Goal: Ask a question: Seek information or help from site administrators or community

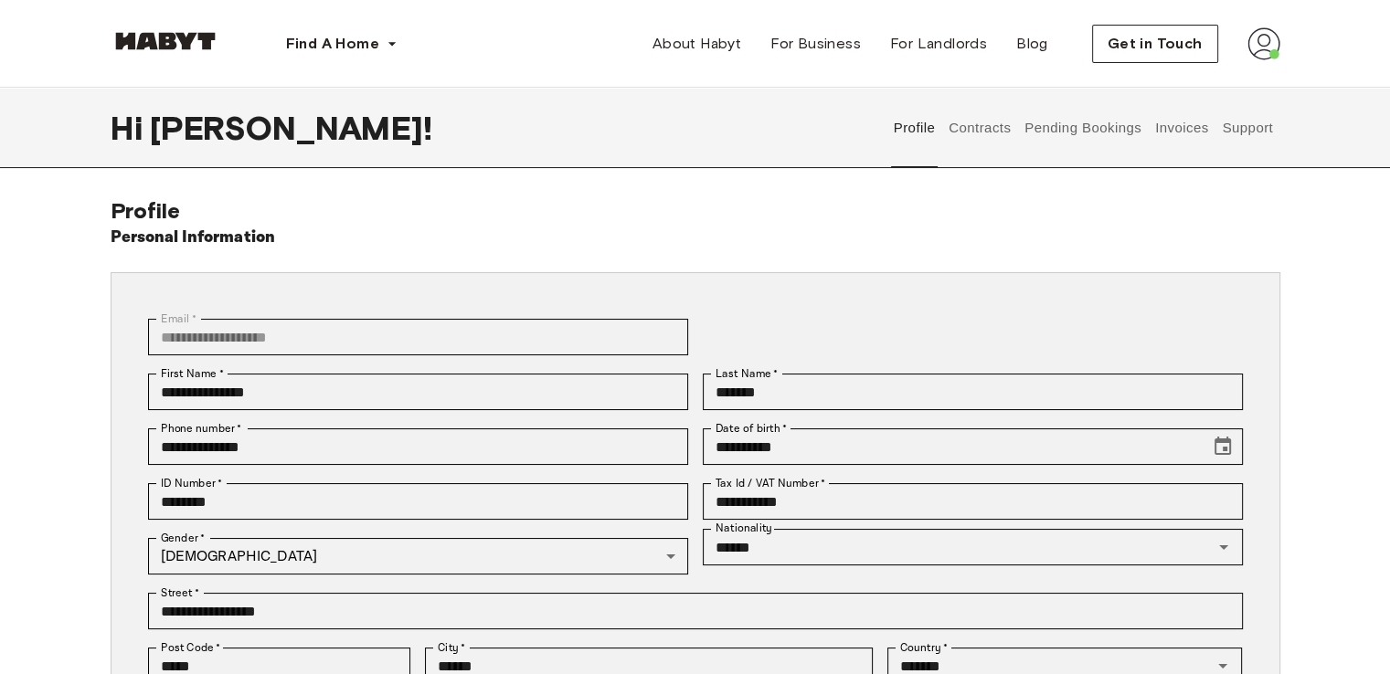
click at [1244, 122] on button "Support" at bounding box center [1248, 128] width 56 height 80
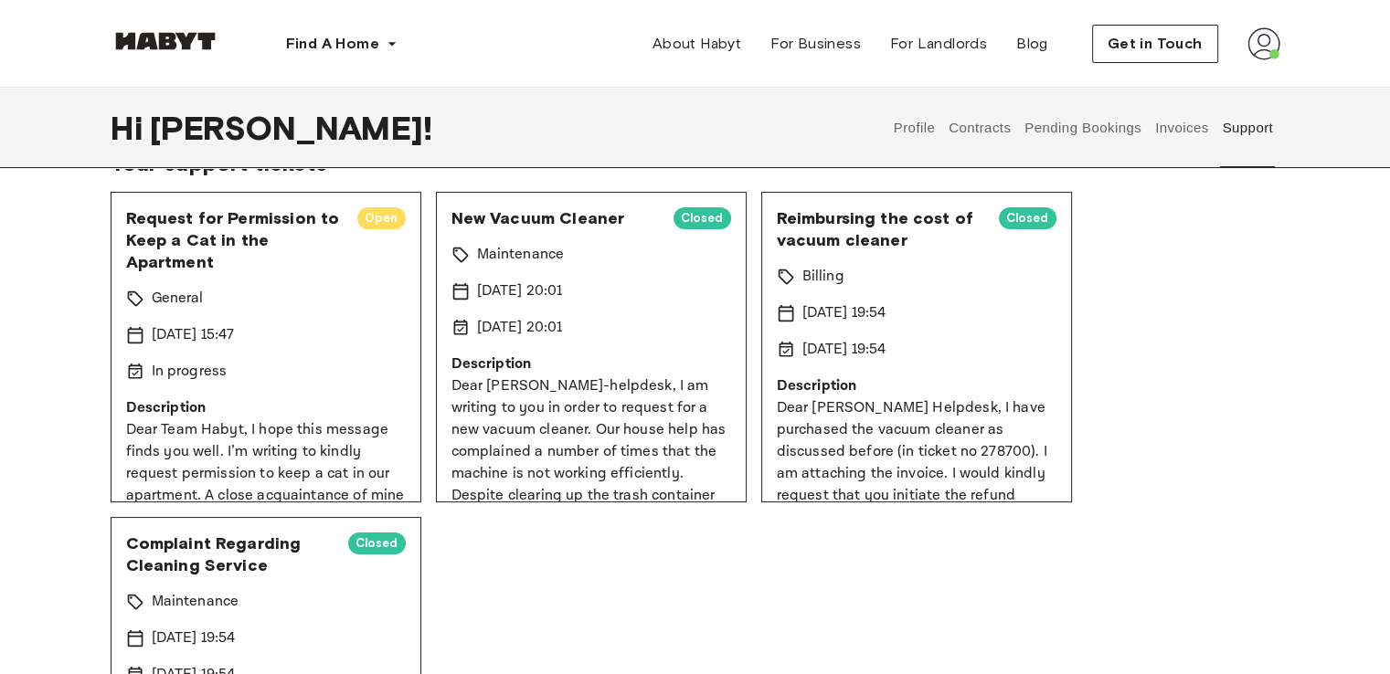
scroll to position [75, 0]
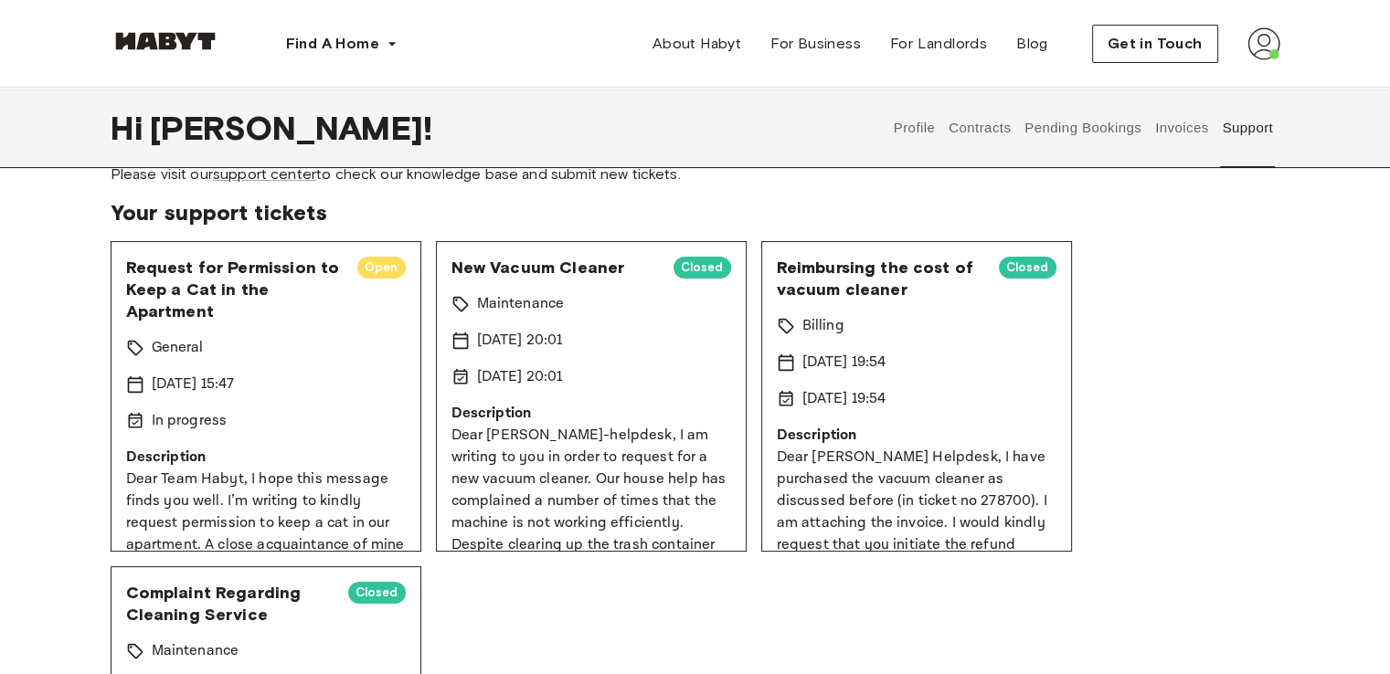
click at [862, 278] on span "Reimbursing the cost of vacuum cleaner" at bounding box center [880, 279] width 207 height 44
click at [1107, 125] on button "Pending Bookings" at bounding box center [1084, 128] width 122 height 80
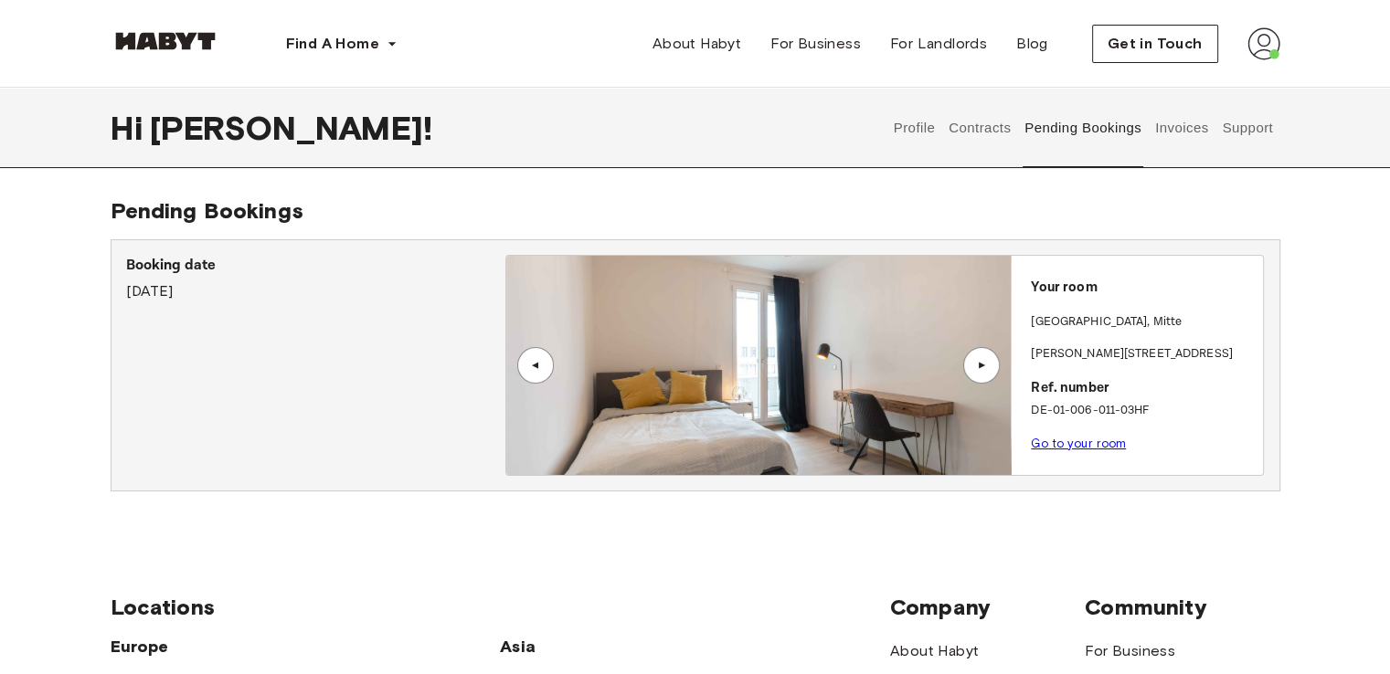
click at [982, 357] on div "▲" at bounding box center [981, 365] width 37 height 37
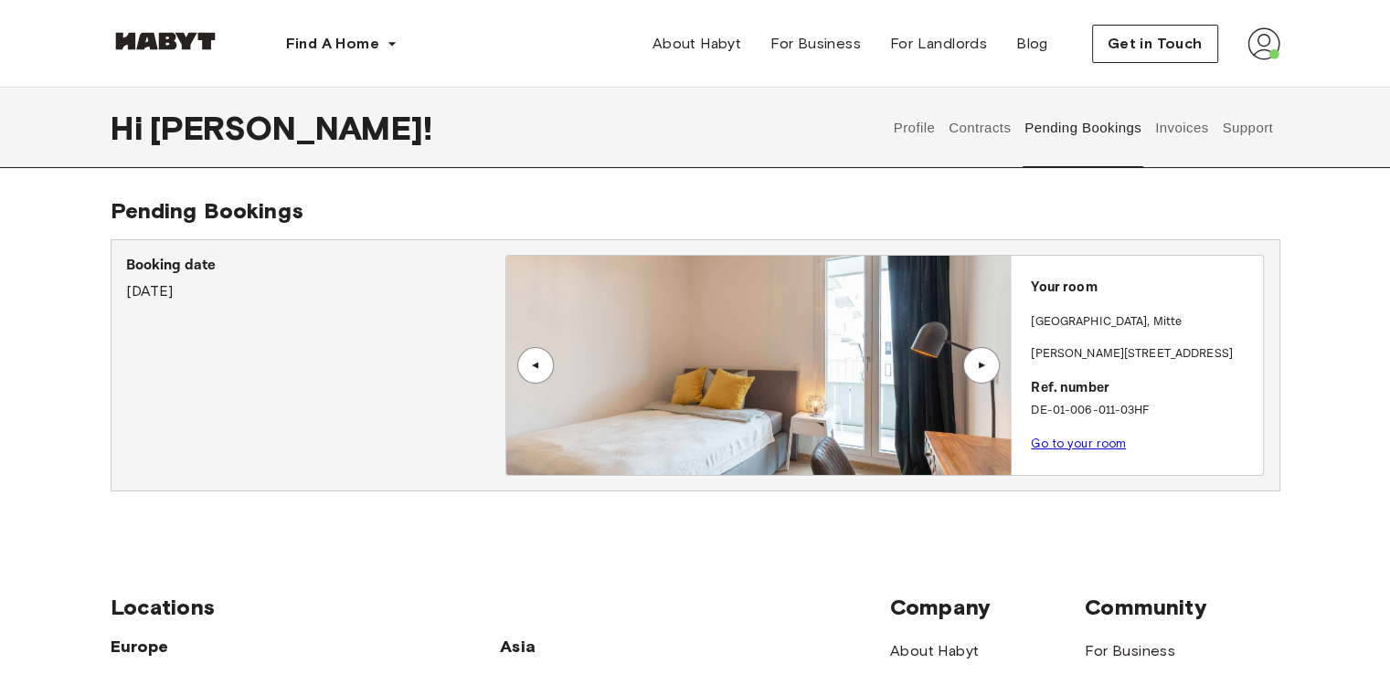
click at [982, 357] on div "▲" at bounding box center [981, 365] width 37 height 37
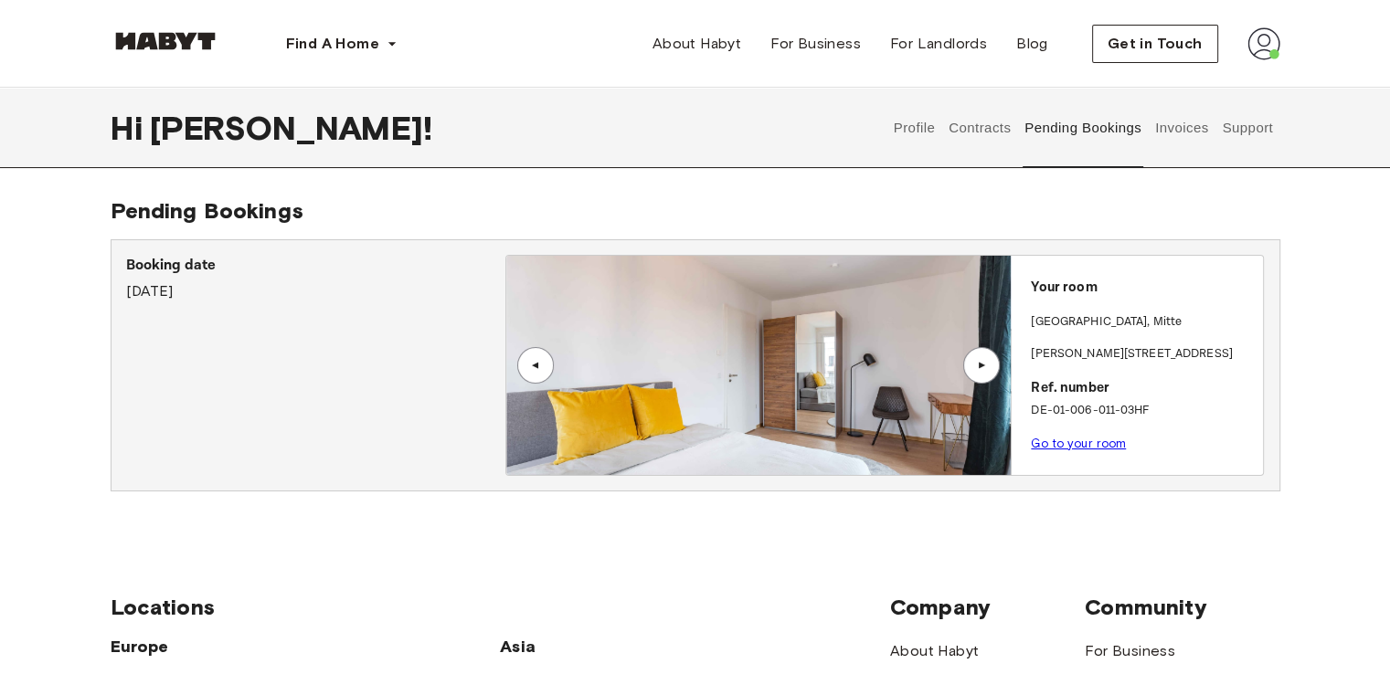
click at [982, 357] on div "▲" at bounding box center [981, 365] width 37 height 37
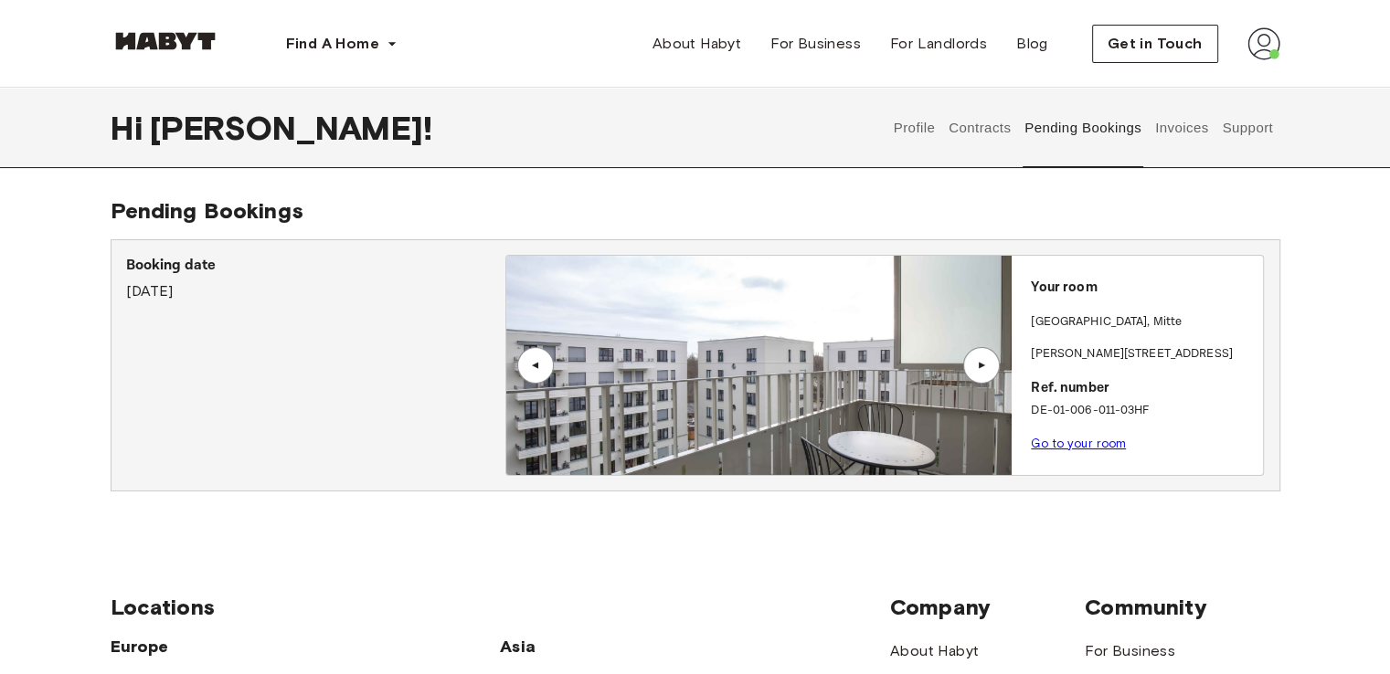
click at [982, 357] on div "▲" at bounding box center [981, 365] width 37 height 37
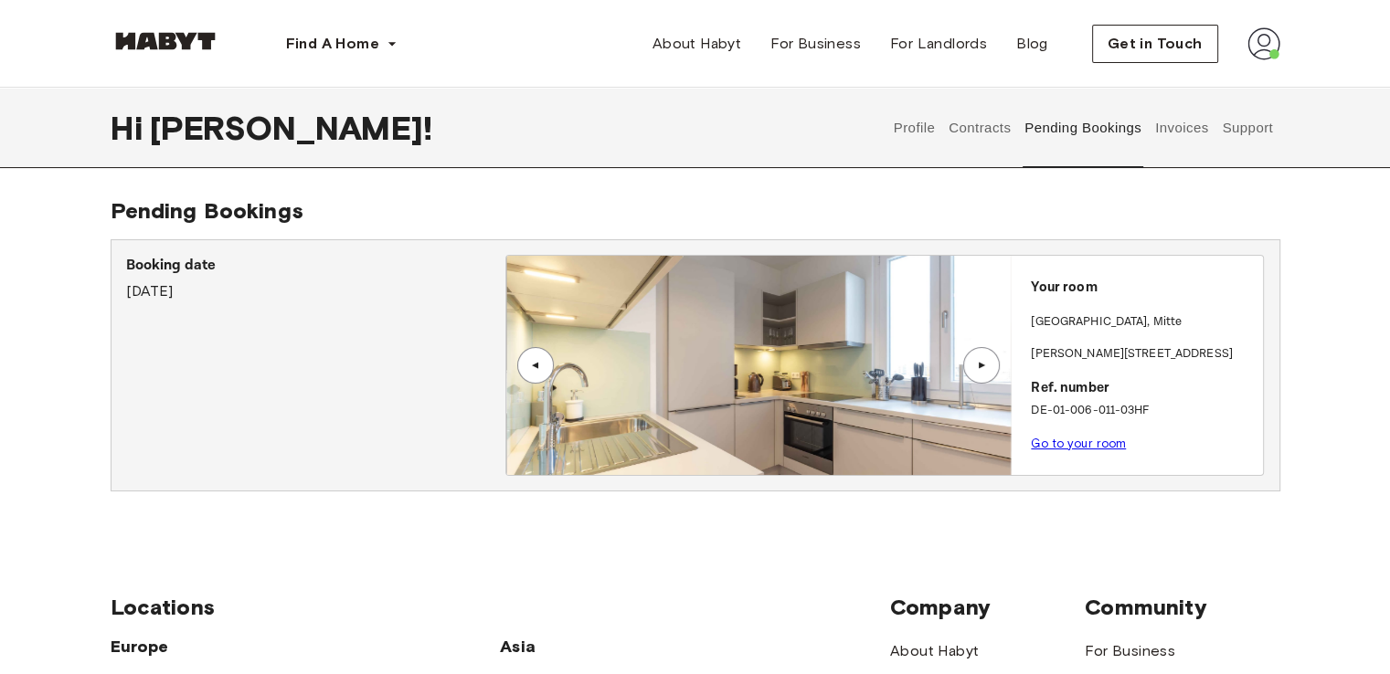
click at [982, 357] on div "▲" at bounding box center [981, 365] width 37 height 37
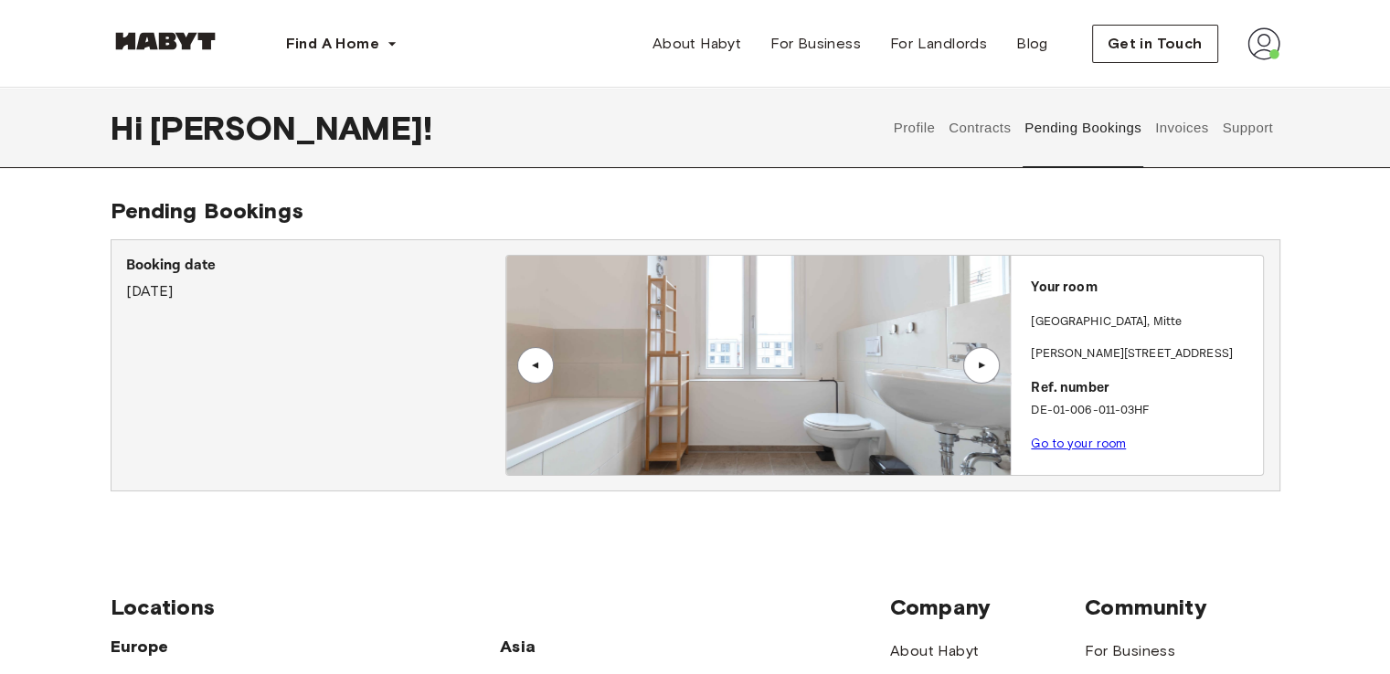
click at [982, 357] on div "▲" at bounding box center [981, 365] width 37 height 37
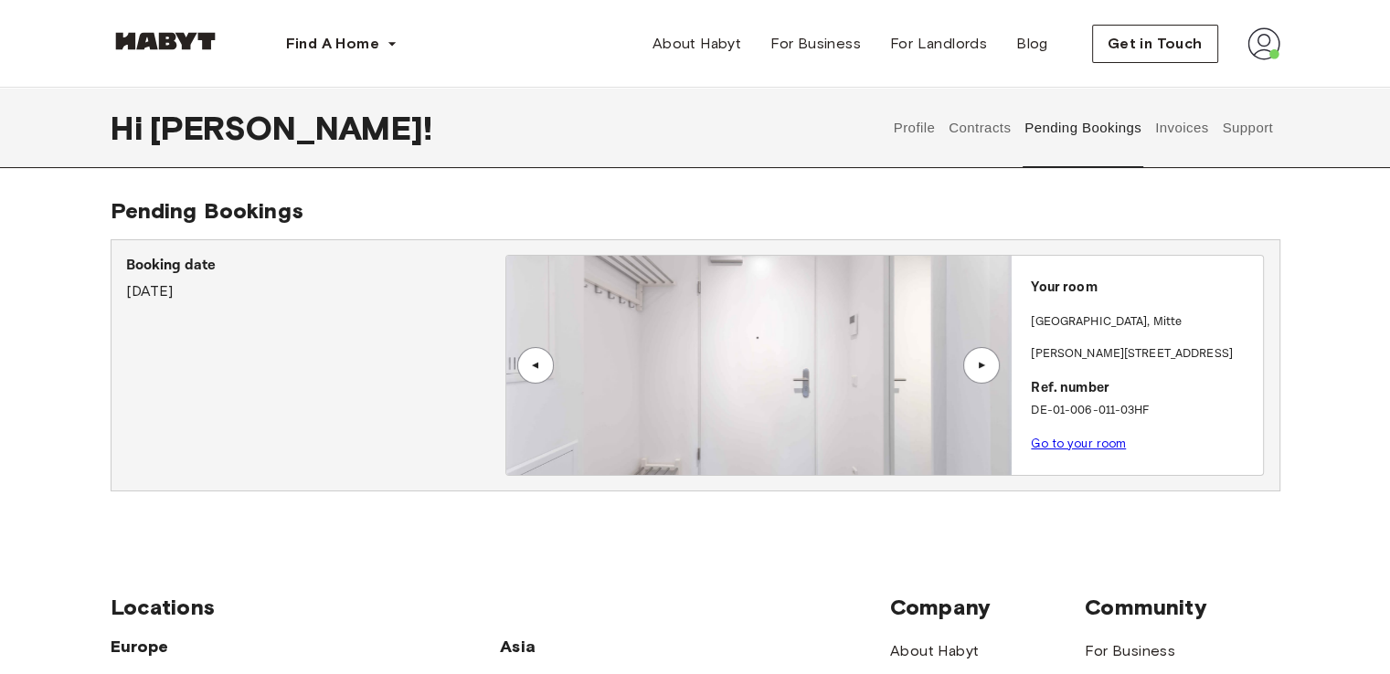
click at [982, 357] on div "▲" at bounding box center [981, 365] width 37 height 37
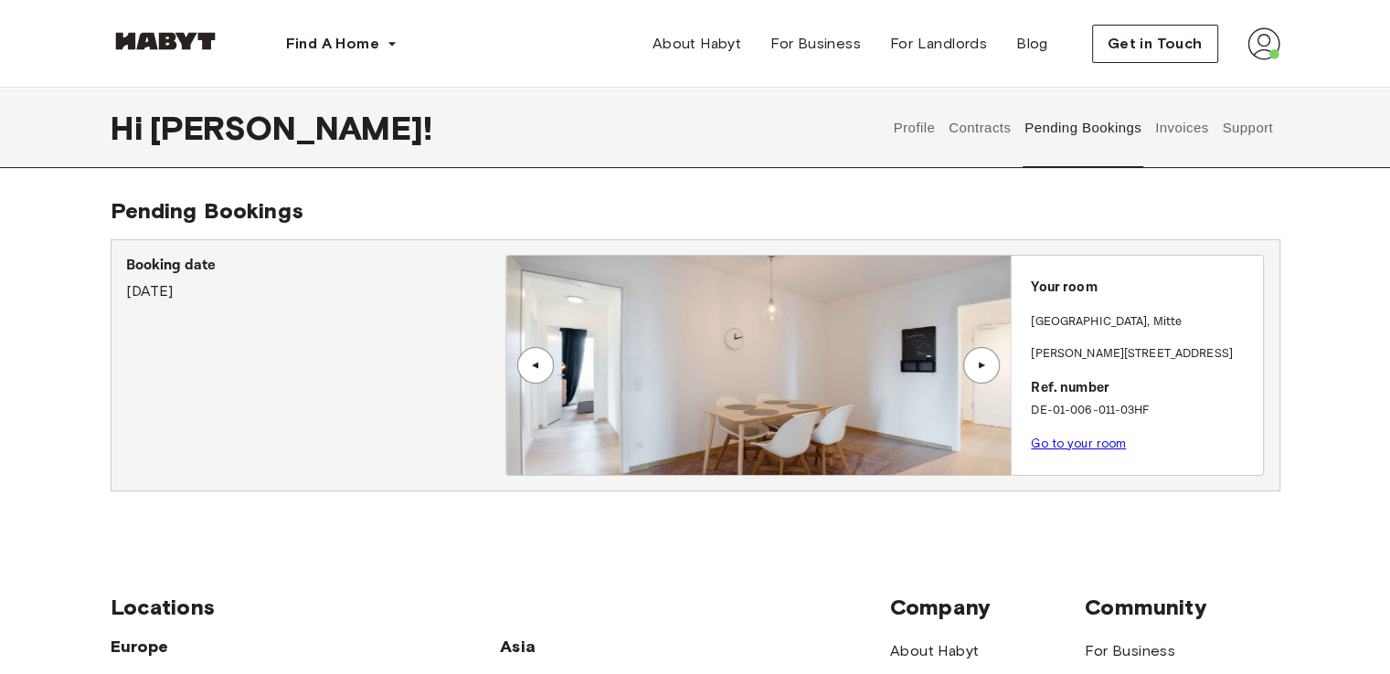
click at [975, 362] on div "▲" at bounding box center [981, 365] width 18 height 11
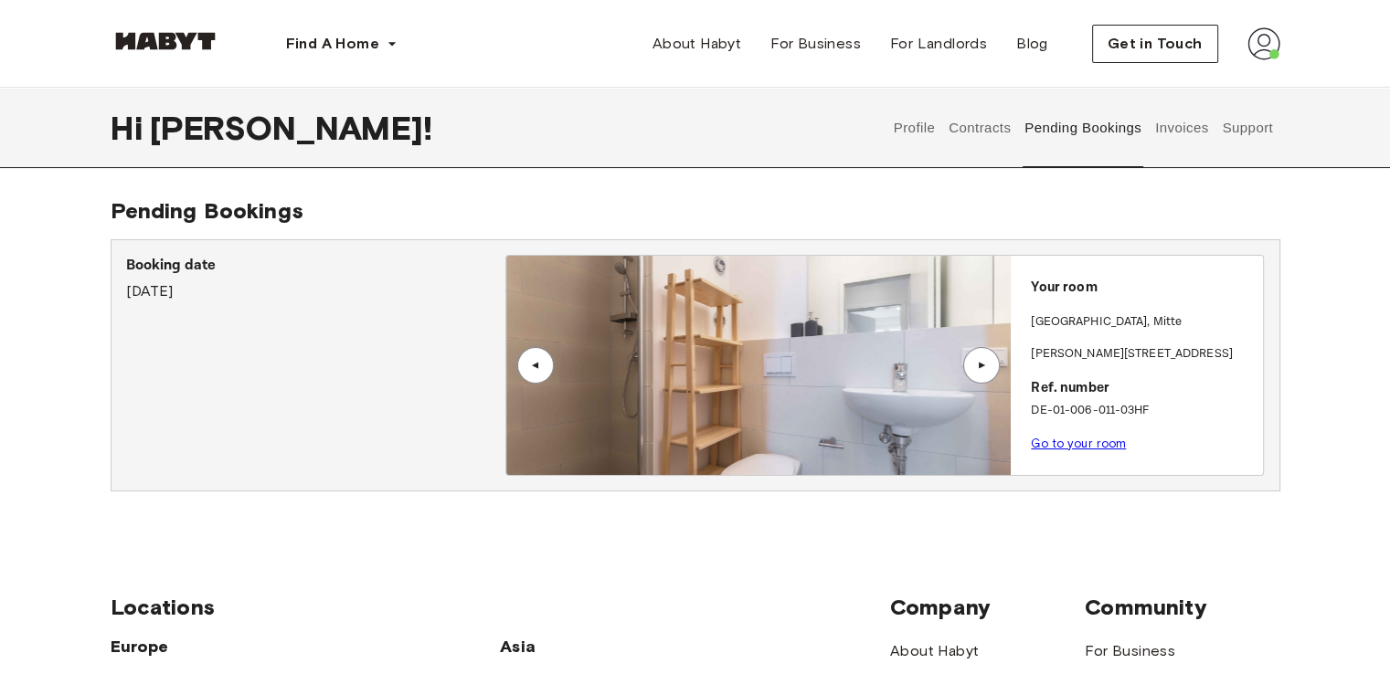
click at [533, 375] on div "▲" at bounding box center [535, 365] width 37 height 37
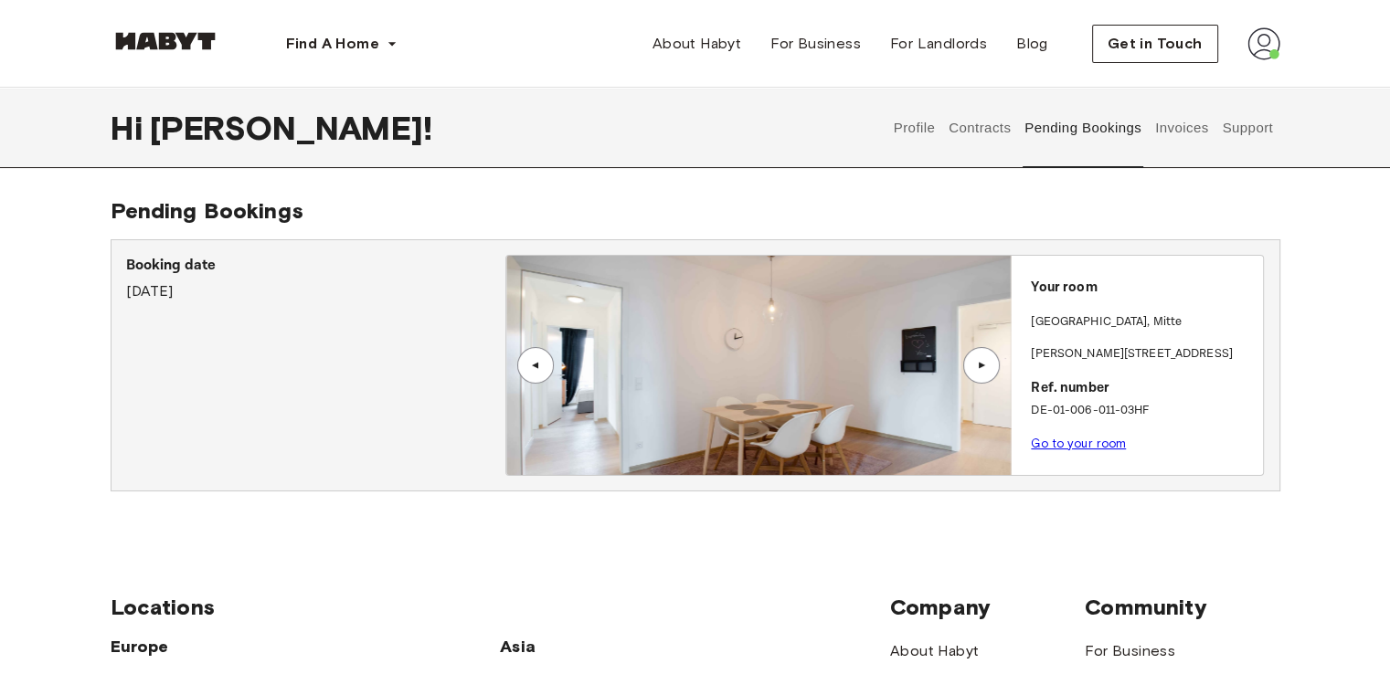
click at [987, 372] on div "▲" at bounding box center [981, 365] width 37 height 37
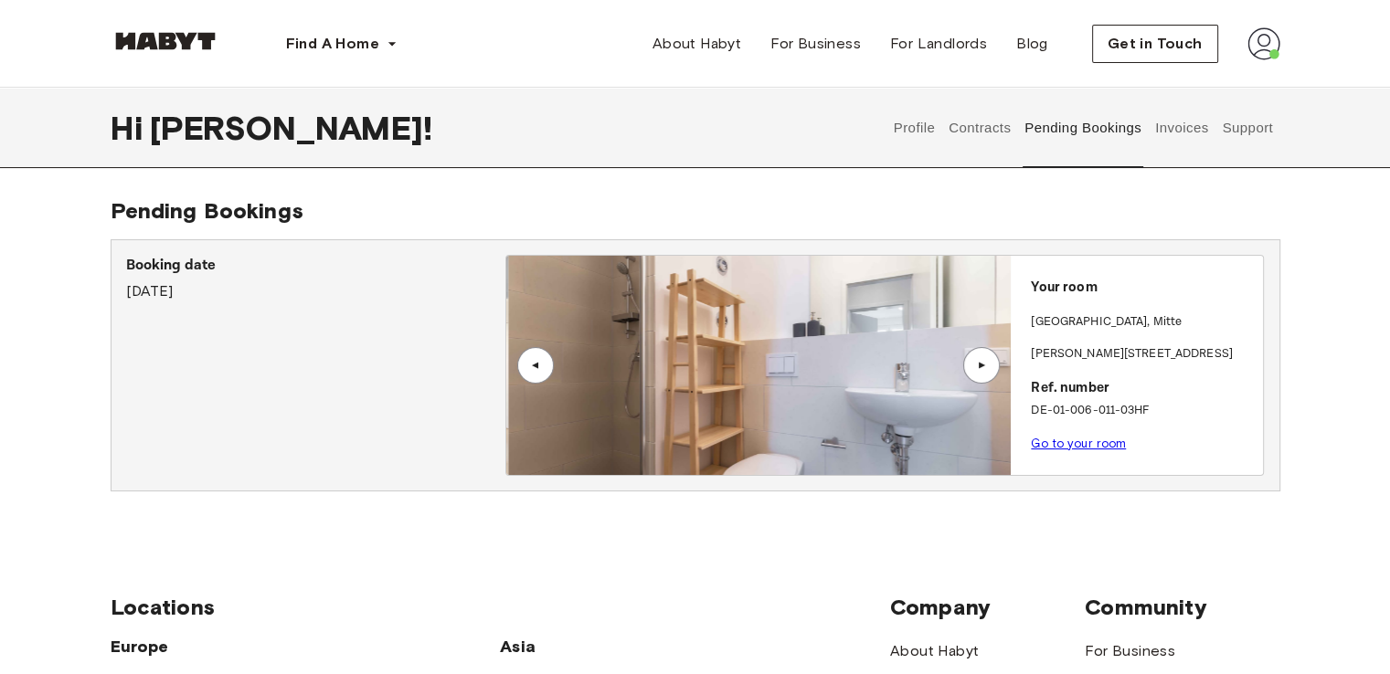
click at [987, 372] on div "▲" at bounding box center [981, 365] width 37 height 37
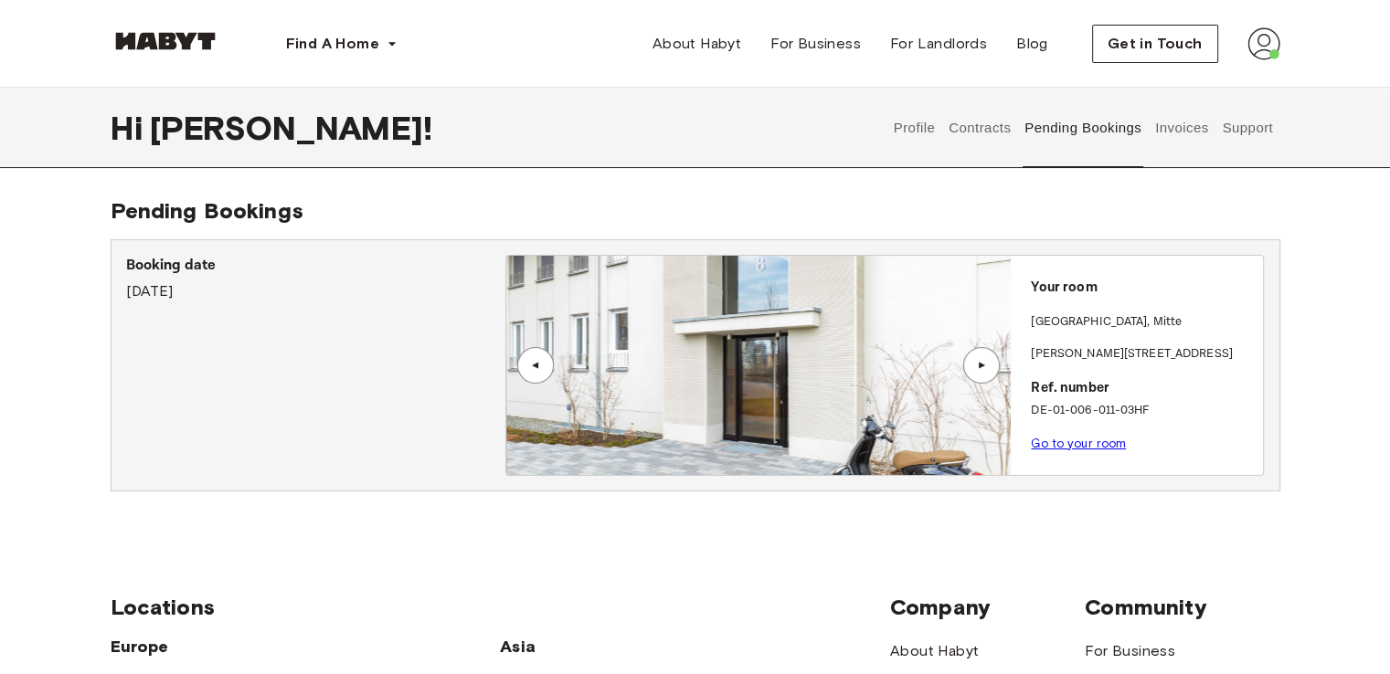
click at [1094, 441] on link "Go to your room" at bounding box center [1078, 444] width 95 height 14
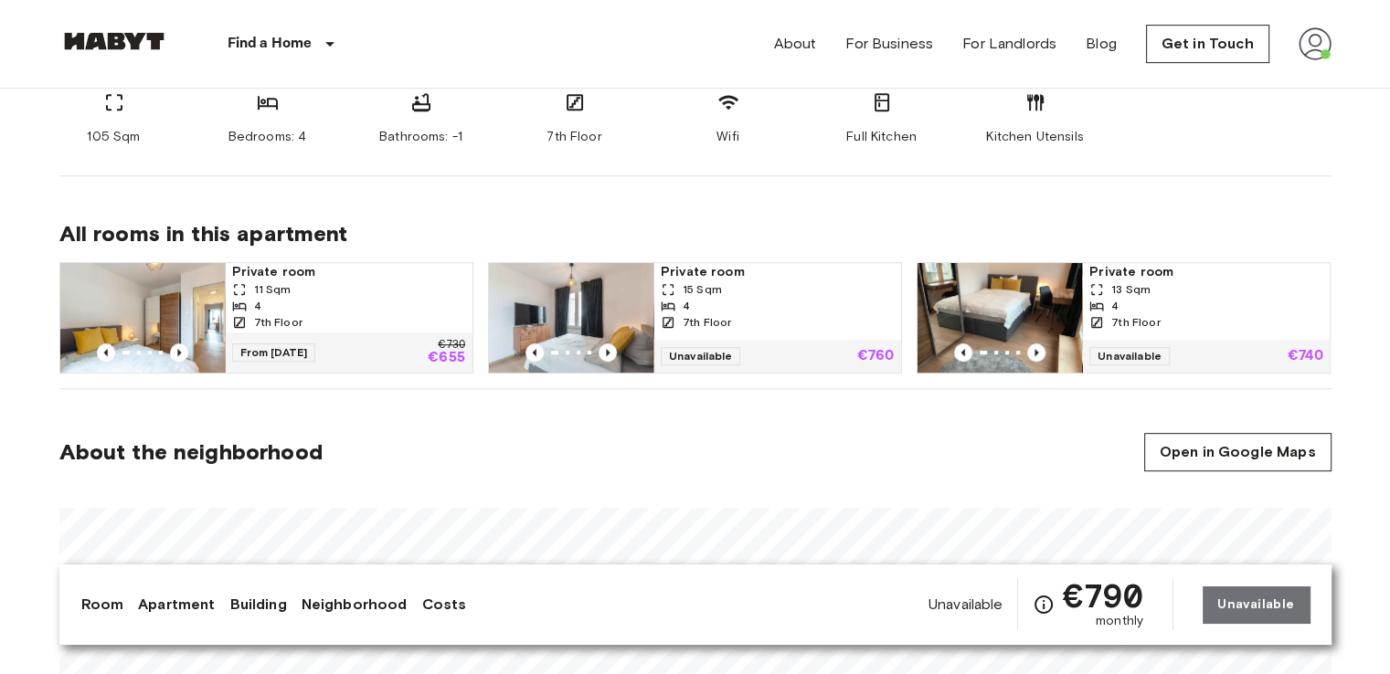
scroll to position [793, 0]
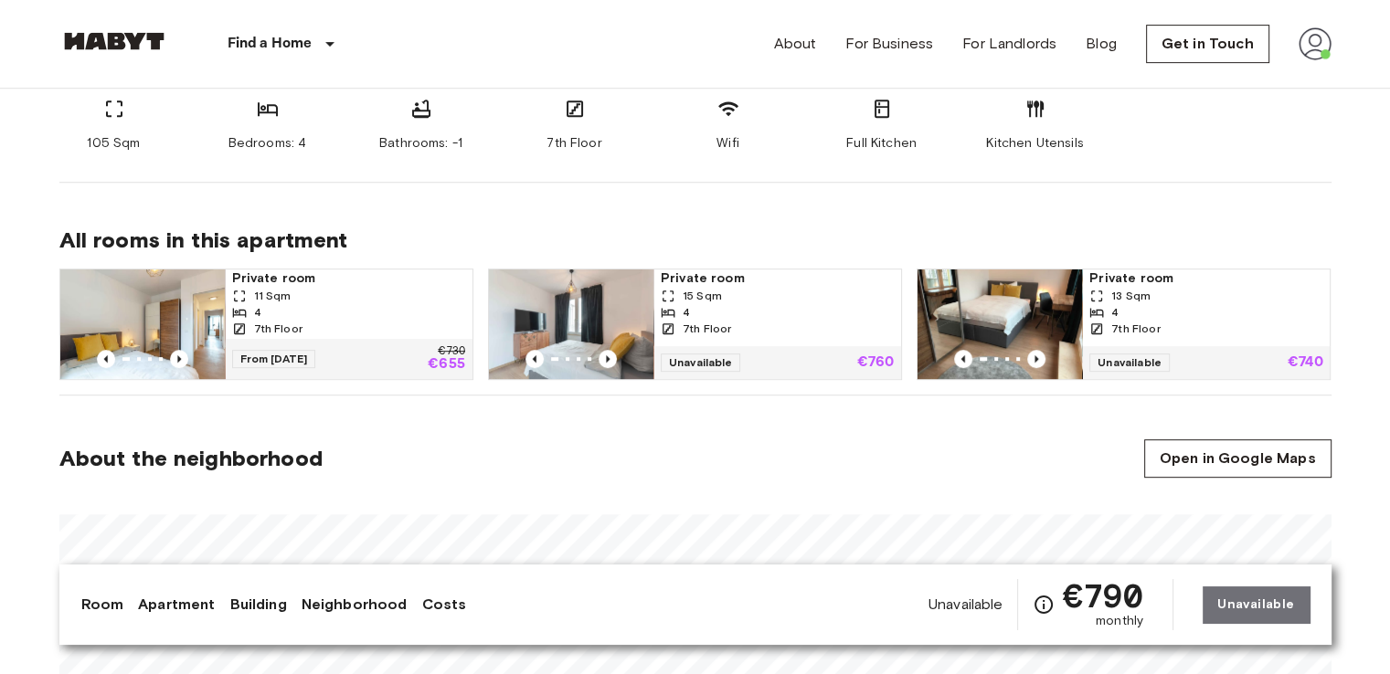
click at [418, 299] on div "11 Sqm" at bounding box center [348, 296] width 233 height 16
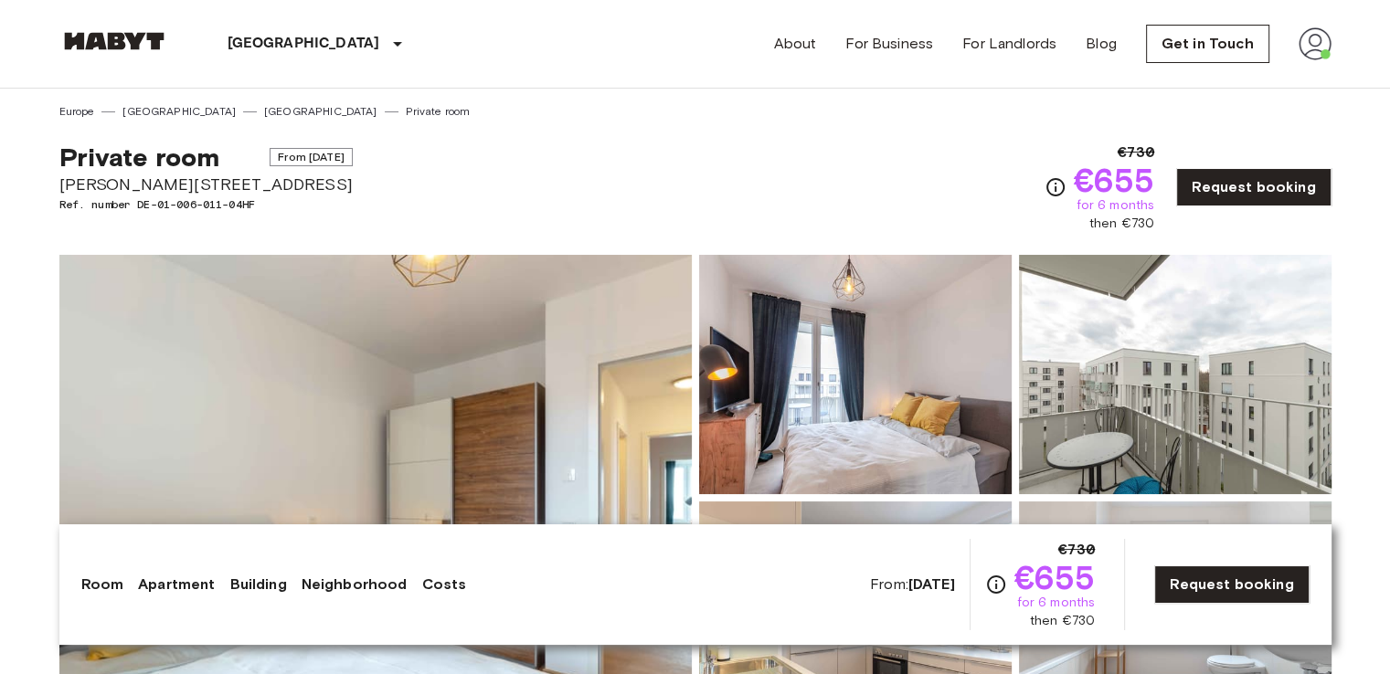
click at [436, 319] on img at bounding box center [375, 498] width 632 height 486
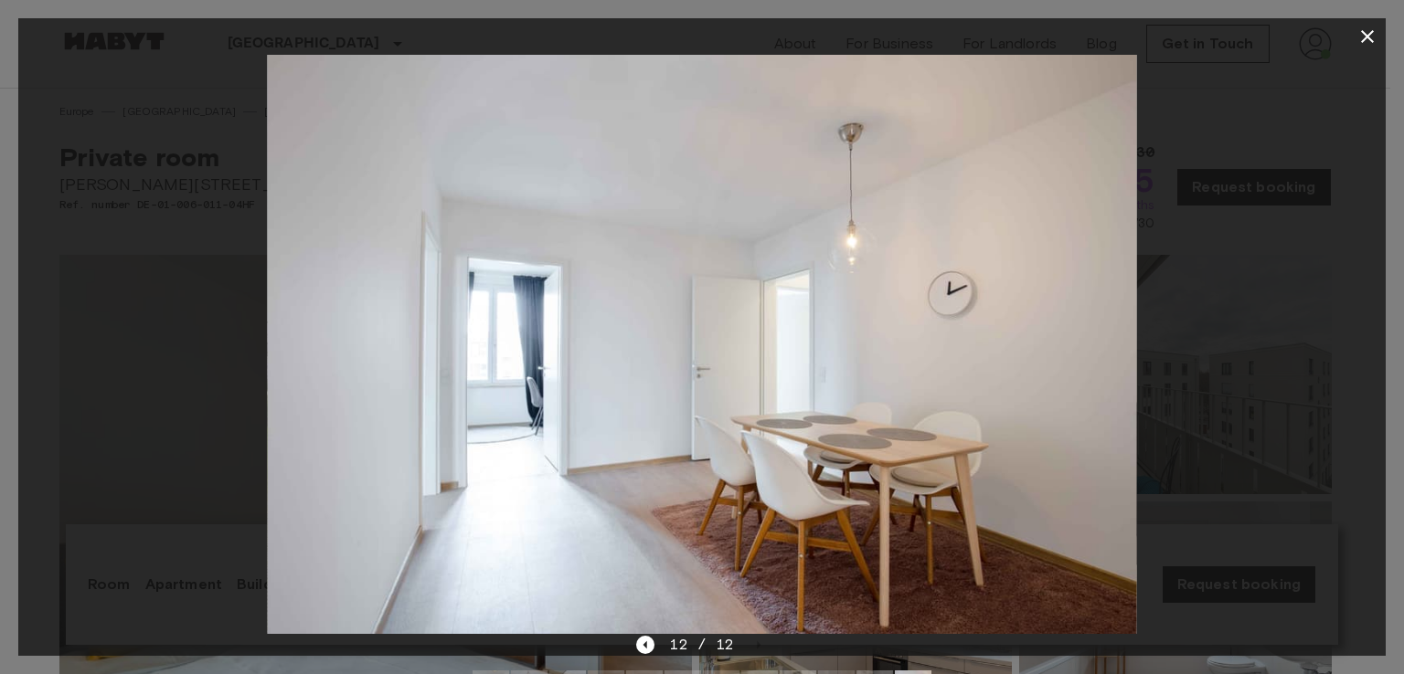
click at [1366, 32] on icon "button" at bounding box center [1367, 37] width 22 height 22
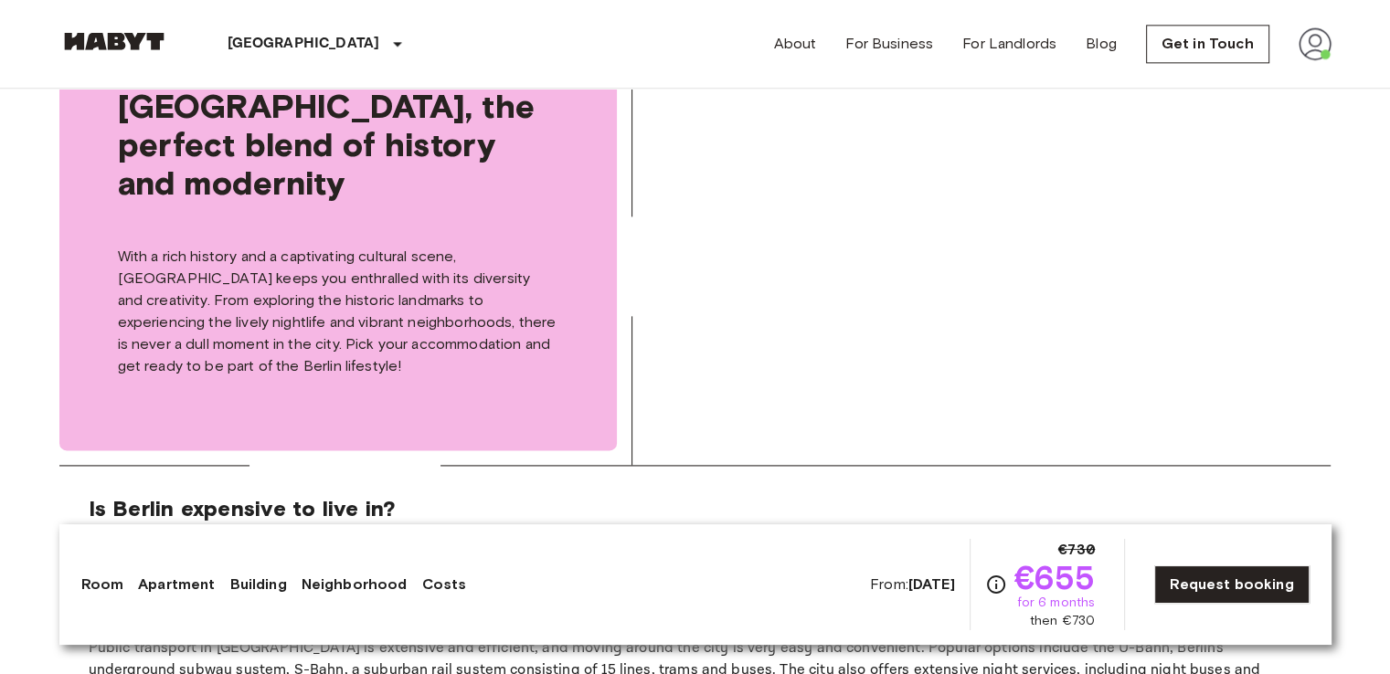
scroll to position [2343, 0]
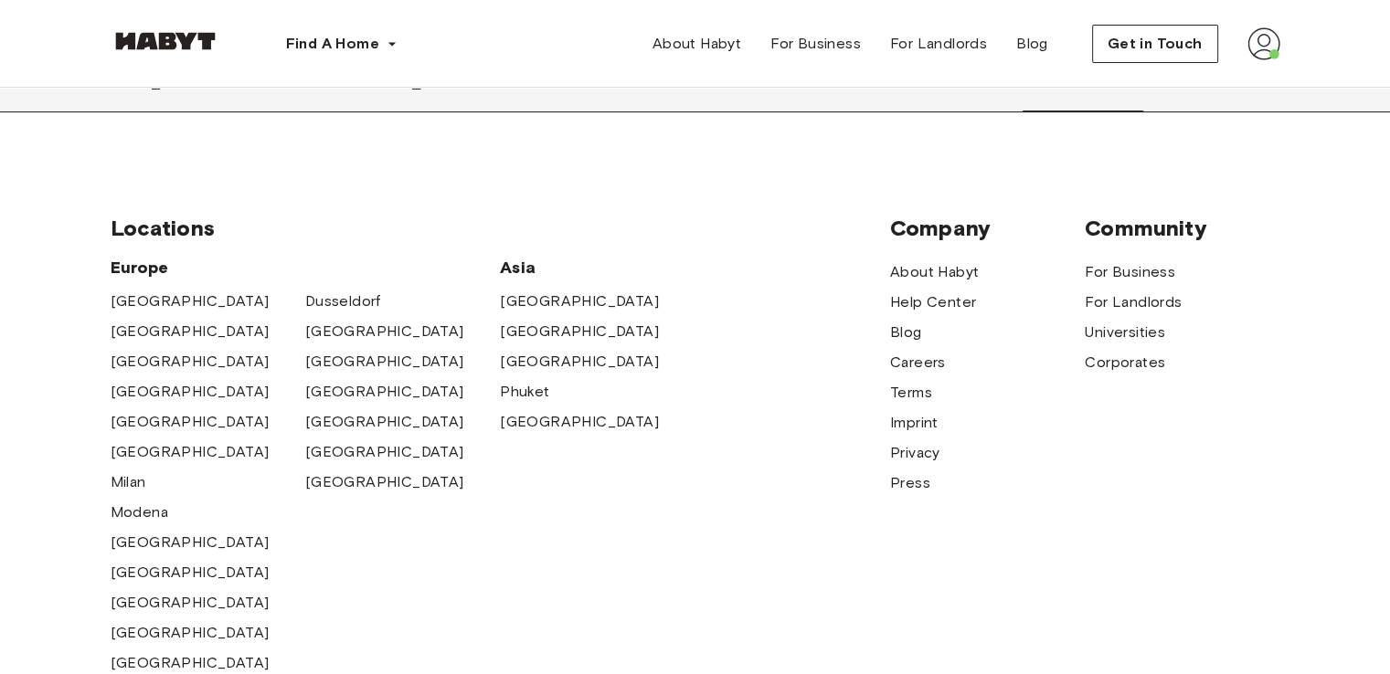
scroll to position [707, 0]
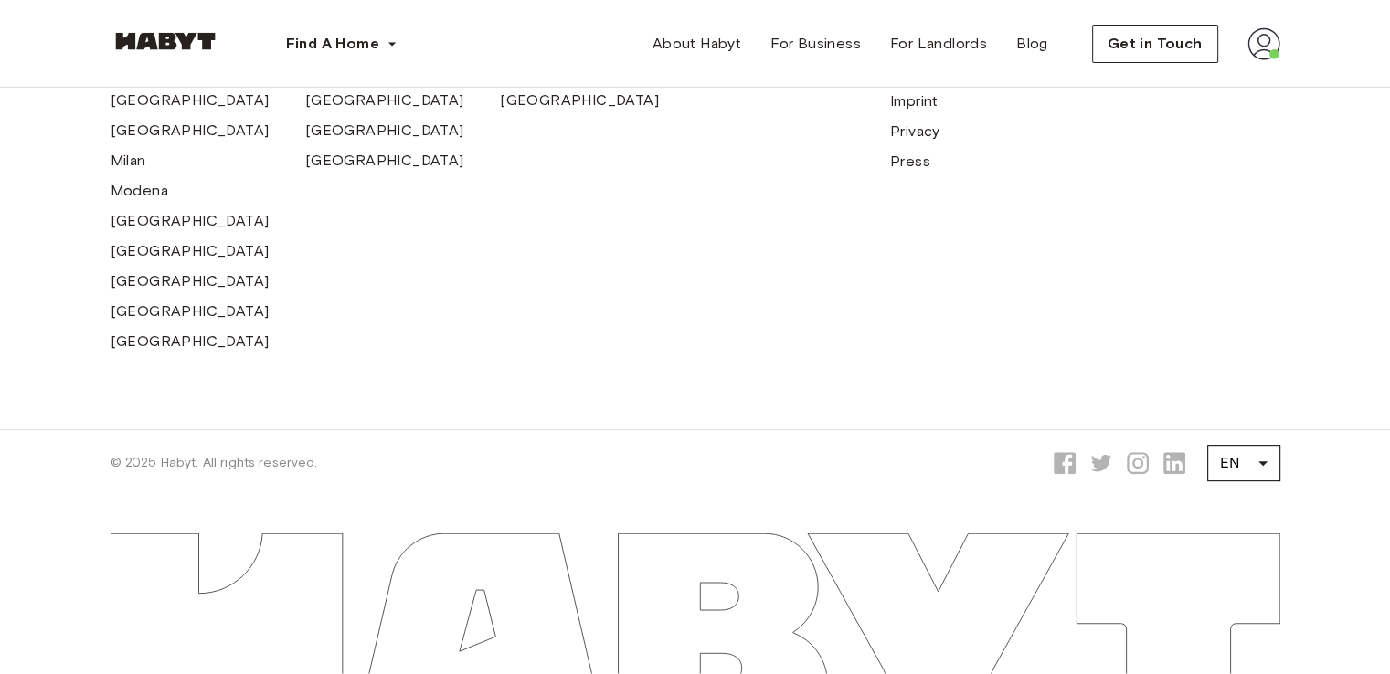
scroll to position [75, 0]
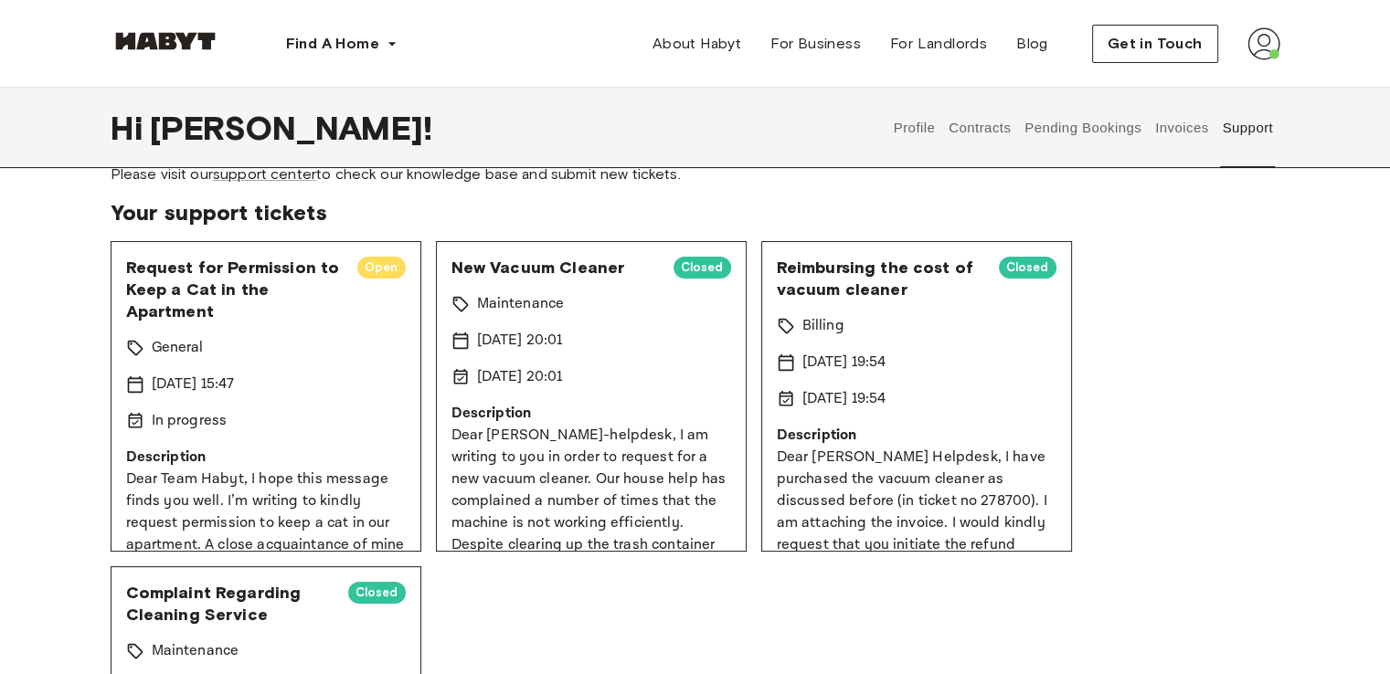
click at [377, 271] on span "Open" at bounding box center [381, 268] width 48 height 18
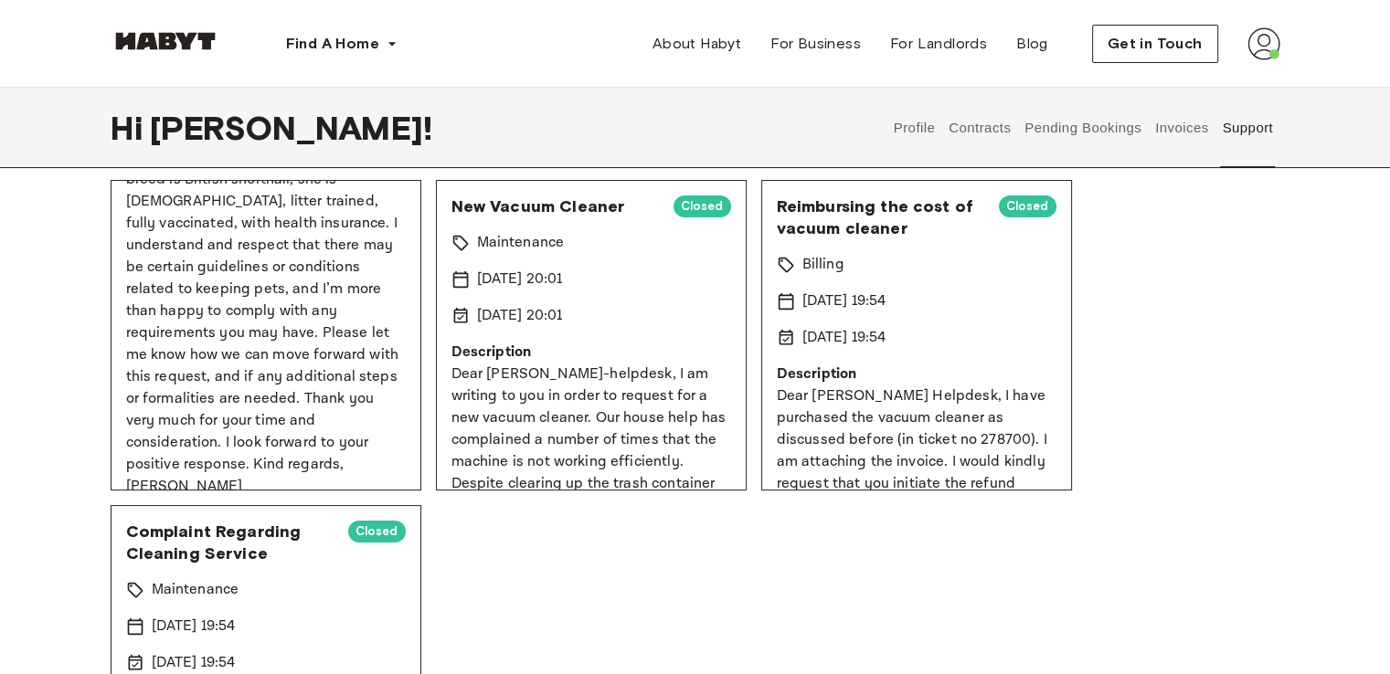
scroll to position [0, 0]
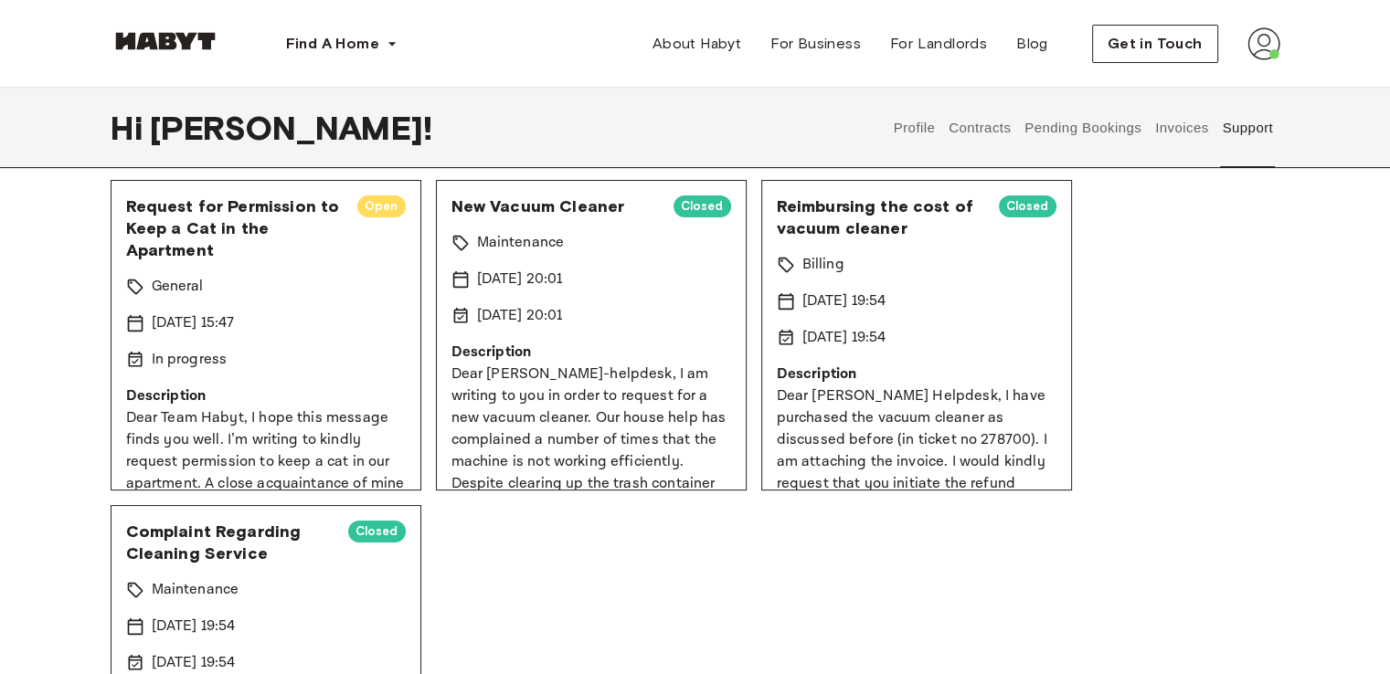
click at [340, 197] on div "Request for Permission to Keep a Cat in the Apartment Open" at bounding box center [266, 229] width 280 height 66
